Goal: Find specific fact: Find specific fact

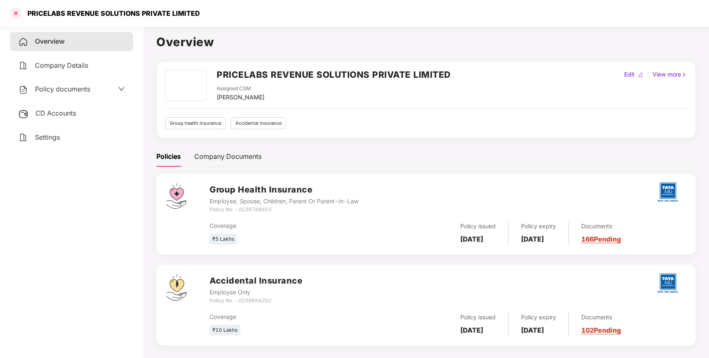
click at [16, 15] on div at bounding box center [15, 13] width 13 height 13
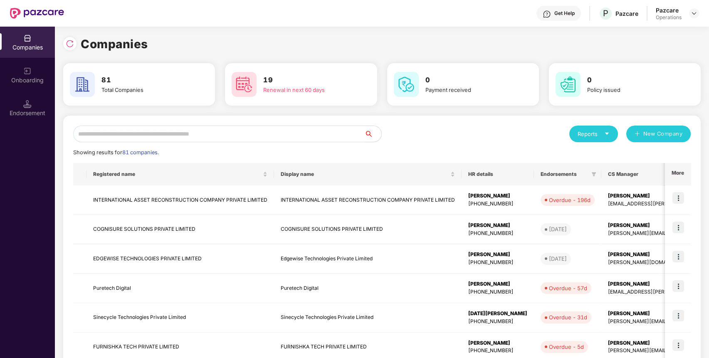
click at [151, 133] on input "text" at bounding box center [218, 134] width 291 height 17
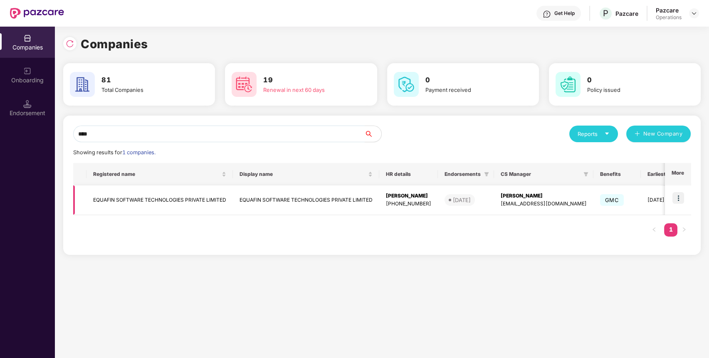
type input "****"
click at [187, 196] on td "EQUAFIN SOFTWARE TECHNOLOGIES PRIVATE LIMITED" at bounding box center [159, 200] width 146 height 30
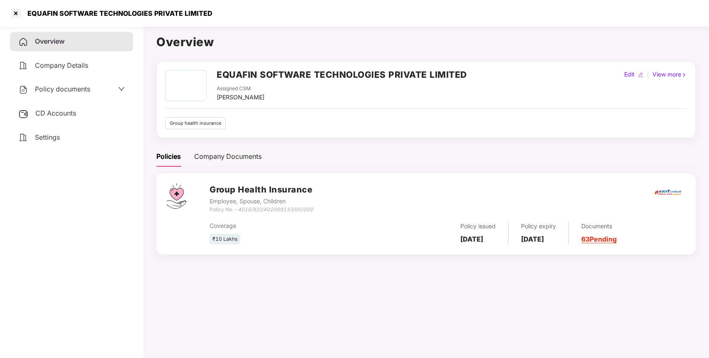
click at [296, 206] on icon "4016/X/O/402069133/00/000" at bounding box center [275, 209] width 75 height 6
drag, startPoint x: 319, startPoint y: 209, endPoint x: 239, endPoint y: 209, distance: 79.8
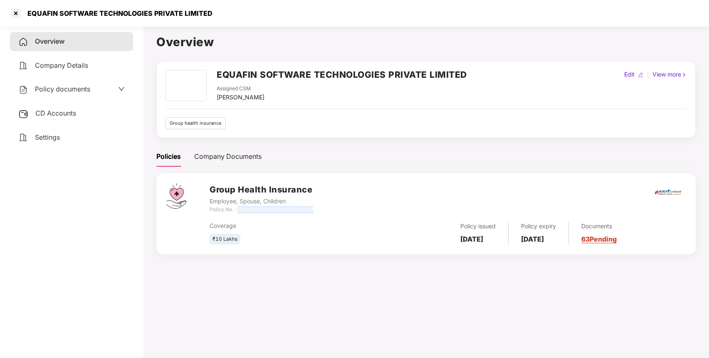
click at [239, 209] on div "Group Health Insurance Employee, Spouse, Children Policy No. - 4016/X/O/4020691…" at bounding box center [447, 198] width 476 height 30
copy icon "4016/X/O/402069133/00/000"
click at [17, 11] on div at bounding box center [15, 13] width 13 height 13
